Goal: Transaction & Acquisition: Subscribe to service/newsletter

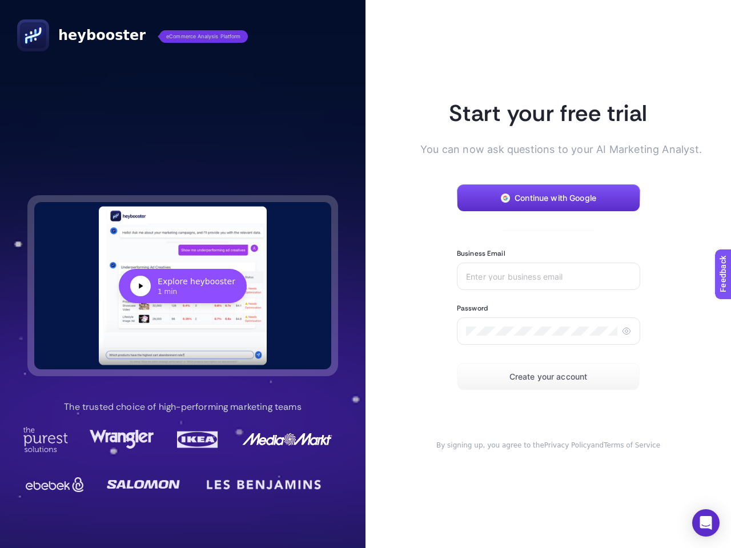
click at [365, 274] on article "Start your free trial You can now ask questions to your AI Marketing Analyst. C…" at bounding box center [547, 274] width 365 height 548
click at [183, 286] on div "Explore heybooster" at bounding box center [197, 281] width 78 height 11
click at [548, 198] on span "Continue with Google" at bounding box center [556, 198] width 82 height 9
click at [548, 276] on input "Business Email" at bounding box center [548, 276] width 165 height 9
click at [626, 331] on icon at bounding box center [626, 331] width 9 height 9
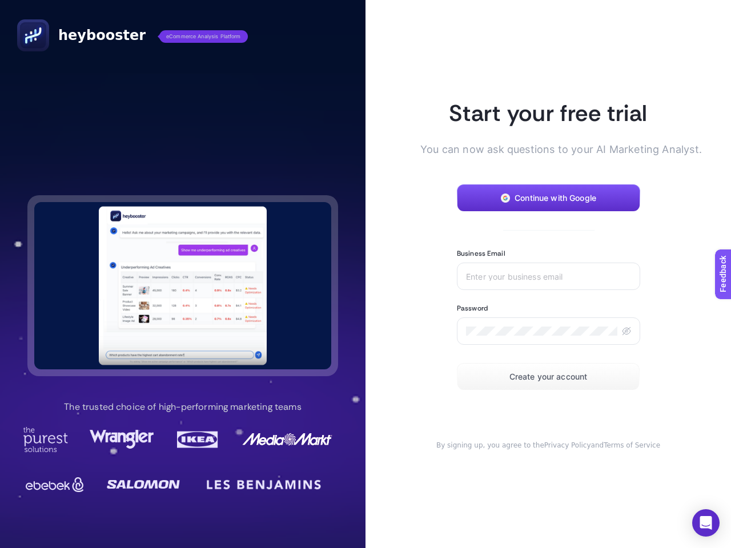
click at [548, 377] on span "Create your account" at bounding box center [548, 376] width 78 height 9
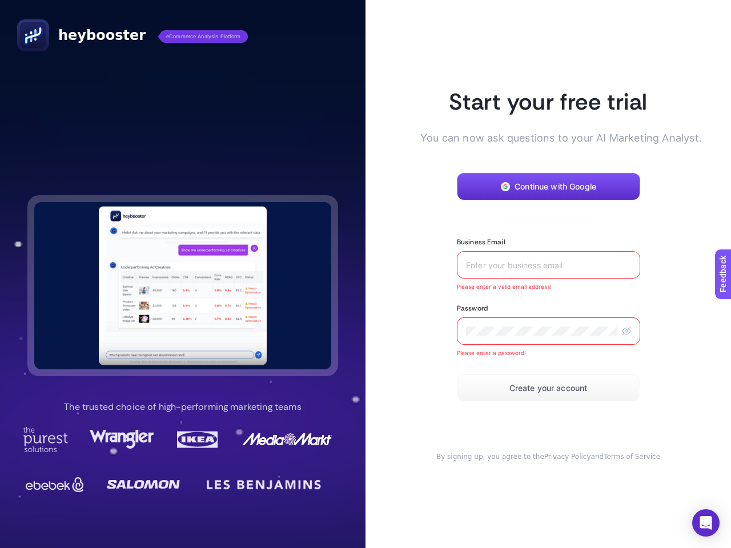
click at [706, 523] on icon "Open Intercom Messenger" at bounding box center [706, 523] width 12 height 14
